Goal: Task Accomplishment & Management: Complete application form

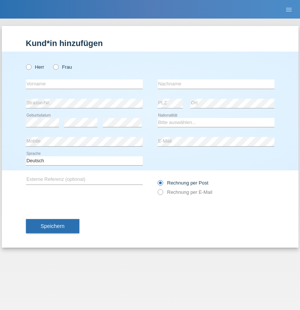
radio input "true"
click at [84, 84] on input "text" at bounding box center [84, 83] width 117 height 9
type input "[PERSON_NAME]"
click at [216, 84] on input "text" at bounding box center [216, 83] width 117 height 9
type input "Seenivasagam"
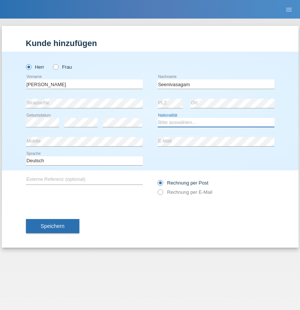
select select "LK"
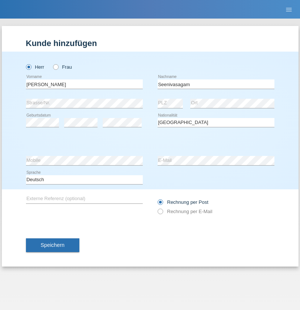
select select "C"
select select "03"
select select "08"
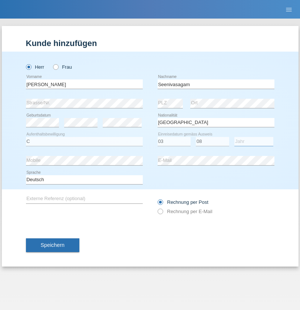
select select "2009"
select select "en"
